Goal: Task Accomplishment & Management: Manage account settings

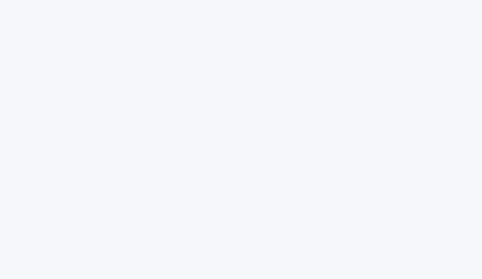
click at [202, 45] on div at bounding box center [241, 139] width 482 height 279
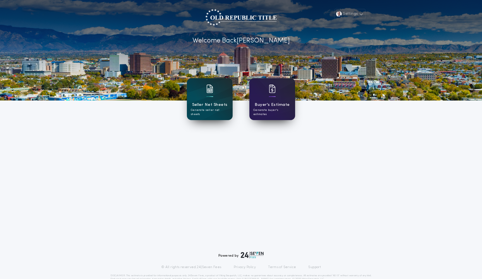
click at [203, 153] on div "Settings Welcome Back Colin Seller Net Sheets Generate seller net sheets Buyer'…" at bounding box center [241, 146] width 482 height 292
click at [157, 162] on div "Settings Welcome Back Colin Seller Net Sheets Generate seller net sheets Buyer'…" at bounding box center [241, 146] width 482 height 292
click at [358, 15] on button "Settings" at bounding box center [349, 14] width 31 height 10
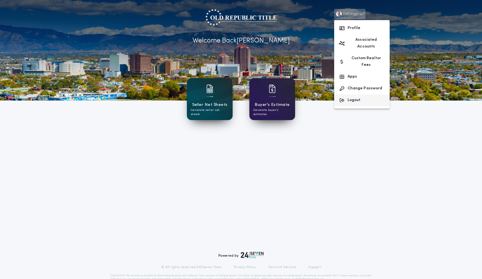
click at [357, 94] on button "Logout" at bounding box center [362, 100] width 56 height 12
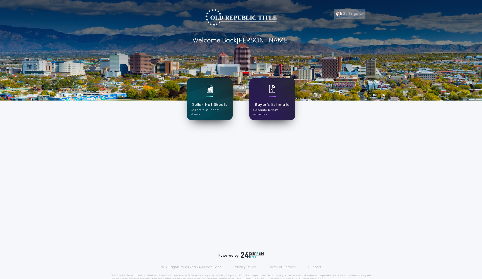
click at [353, 13] on button "Settings" at bounding box center [349, 14] width 31 height 10
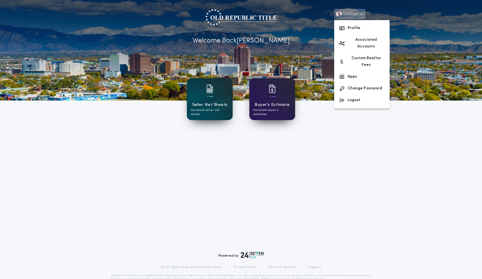
click at [429, 97] on div at bounding box center [241, 50] width 482 height 100
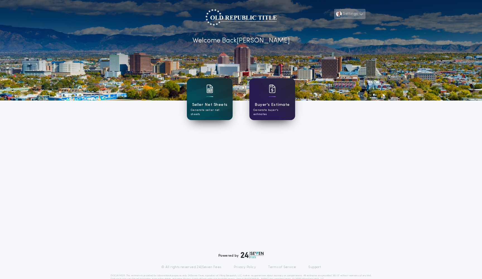
click at [344, 16] on button "Settings" at bounding box center [349, 14] width 31 height 10
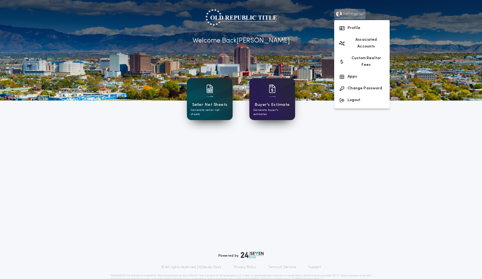
click at [359, 118] on div "Settings Profile Associated Accounts Custom Realtor Fees Apps Change Password L…" at bounding box center [241, 146] width 482 height 292
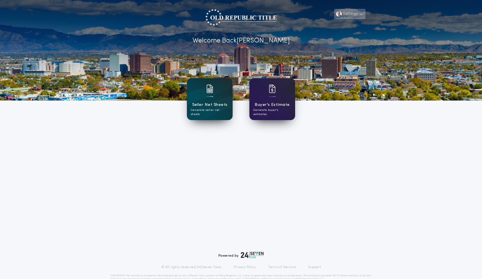
click at [359, 15] on button "Settings" at bounding box center [349, 14] width 31 height 10
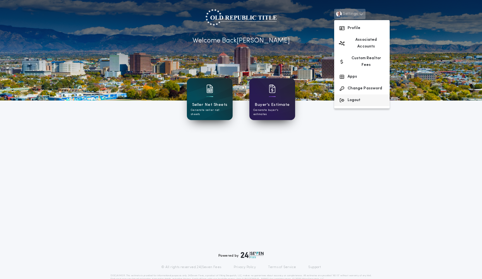
click at [357, 94] on button "Logout" at bounding box center [362, 100] width 56 height 12
